Goal: Information Seeking & Learning: Learn about a topic

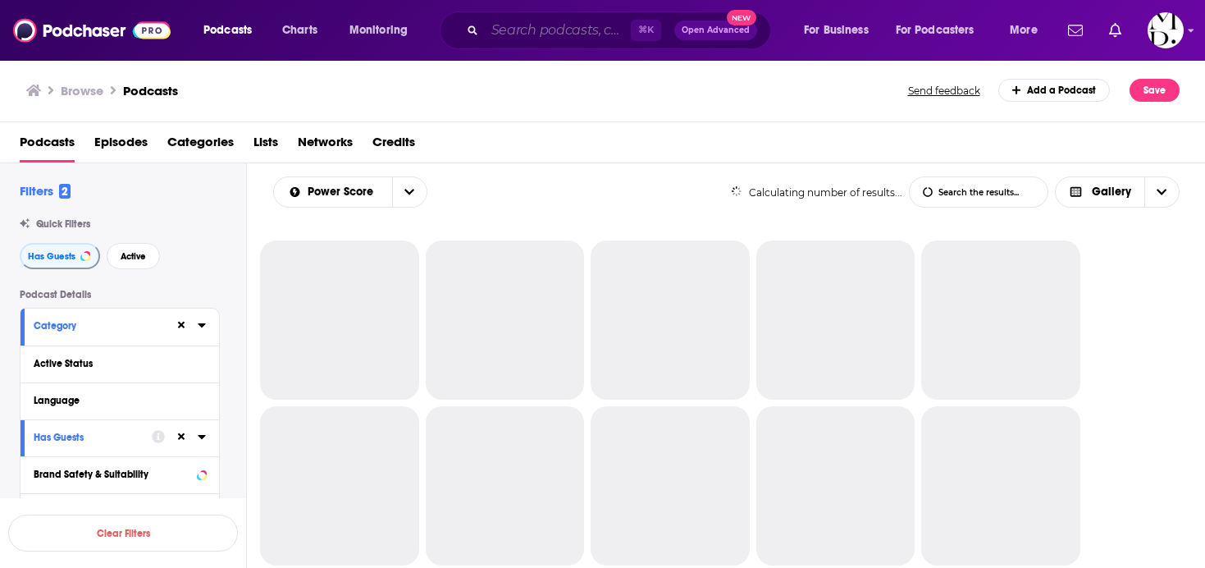
click at [506, 34] on input "Search podcasts, credits, & more..." at bounding box center [558, 30] width 146 height 26
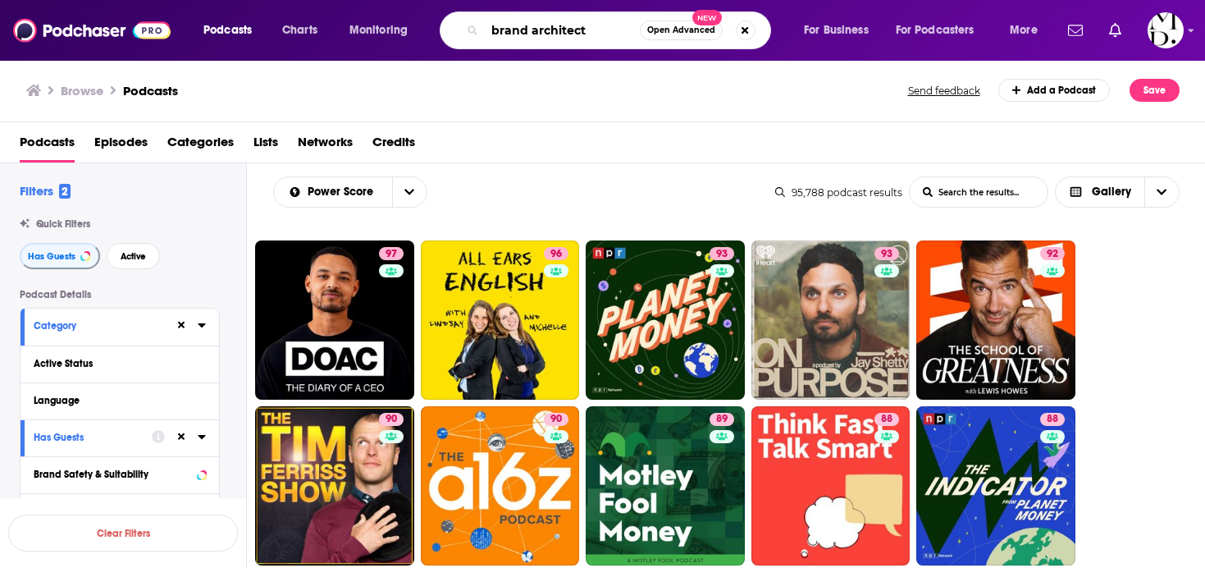
type input "brand architects"
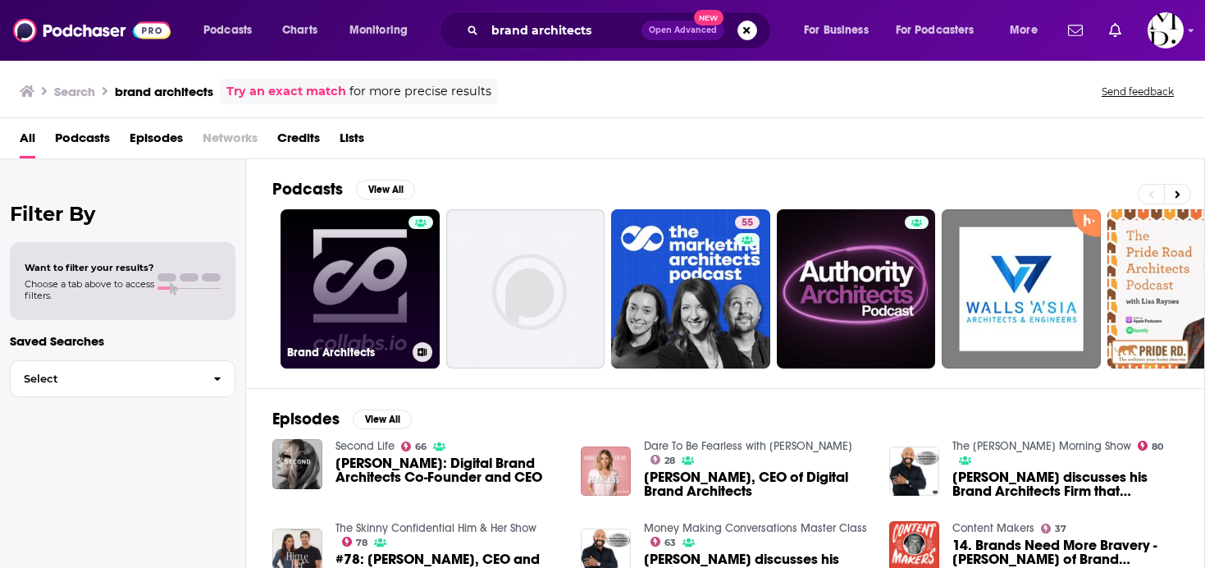
click at [325, 302] on link "Brand Architects" at bounding box center [360, 288] width 159 height 159
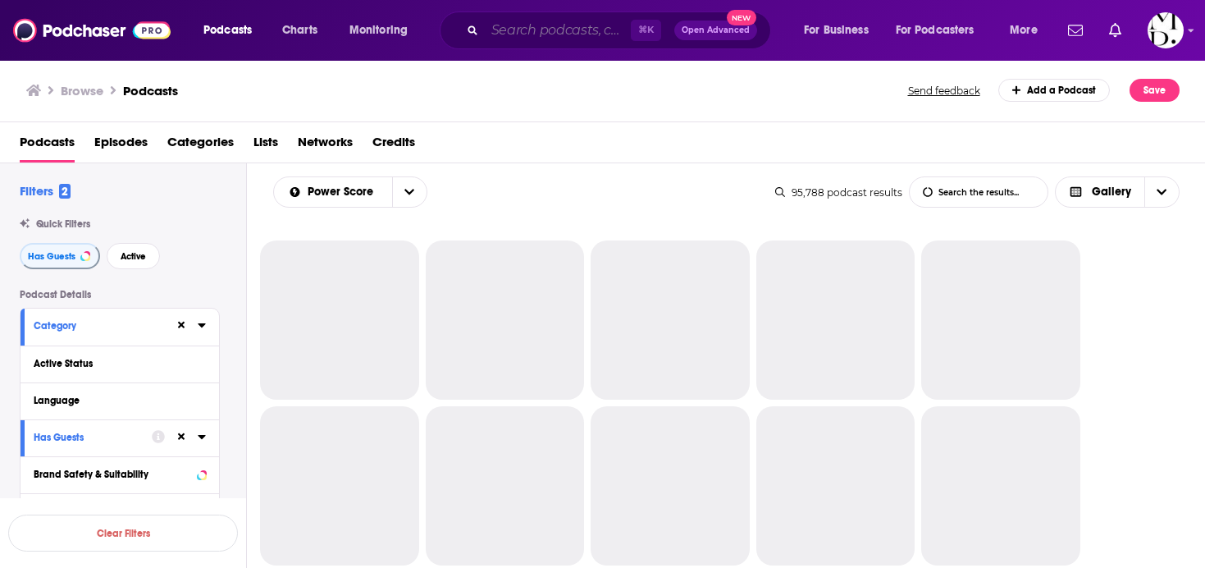
click at [582, 24] on input "Search podcasts, credits, & more..." at bounding box center [558, 30] width 146 height 26
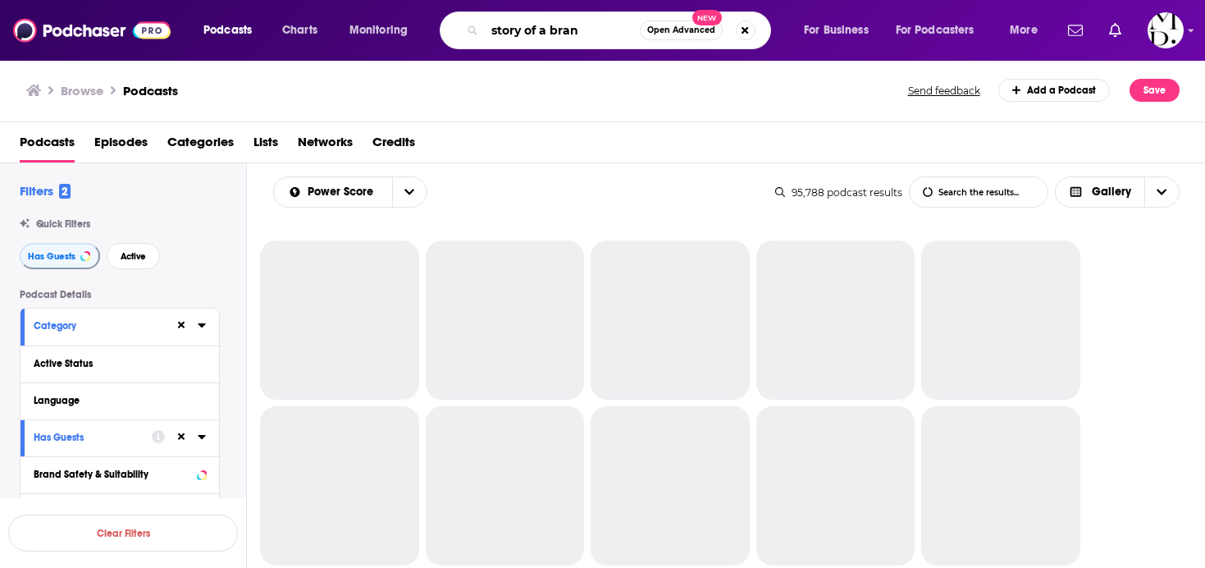
type input "story of a brand"
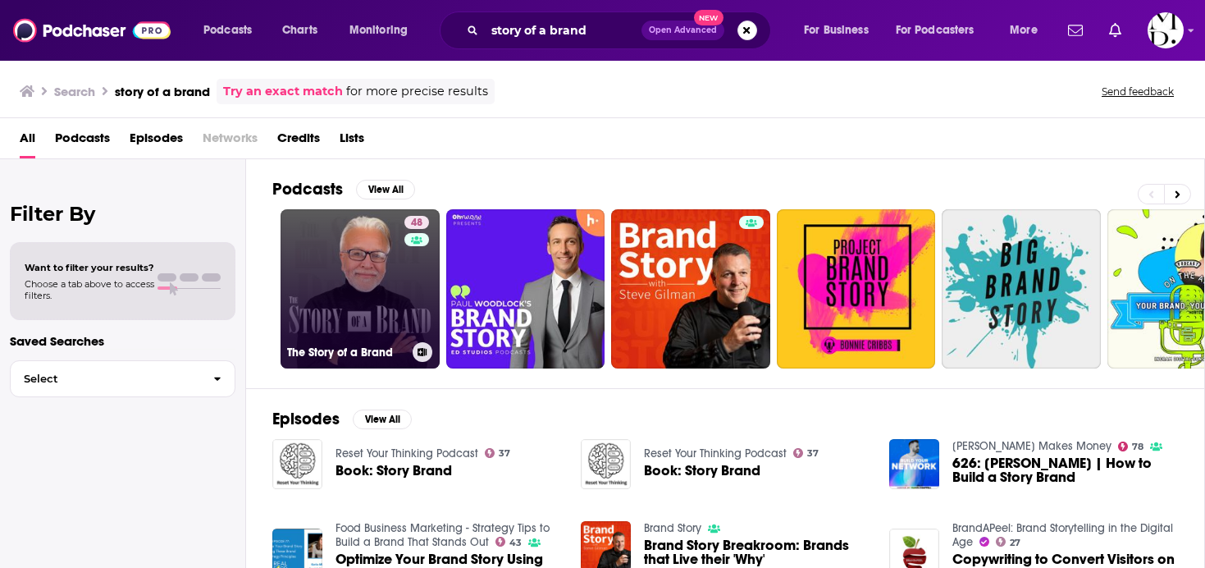
click at [368, 320] on link "48 The Story of a Brand" at bounding box center [360, 288] width 159 height 159
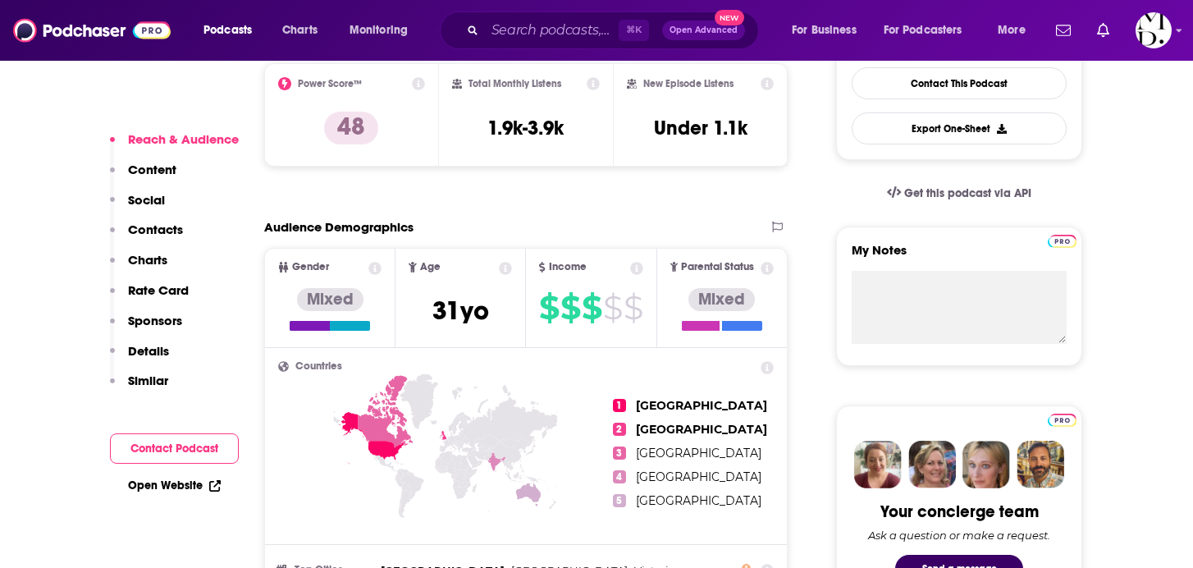
scroll to position [445, 0]
